Goal: Navigation & Orientation: Go to known website

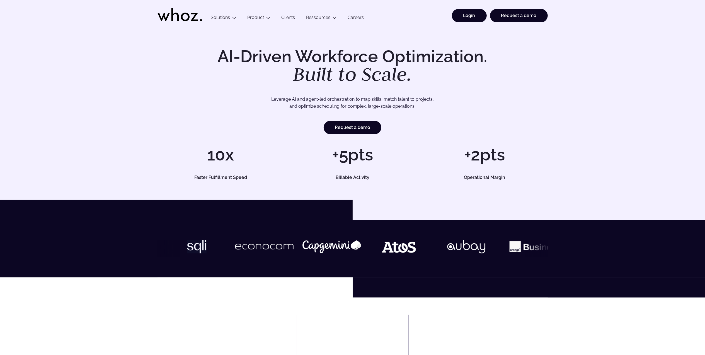
click at [473, 12] on link "Login" at bounding box center [469, 15] width 35 height 13
